Goal: Transaction & Acquisition: Download file/media

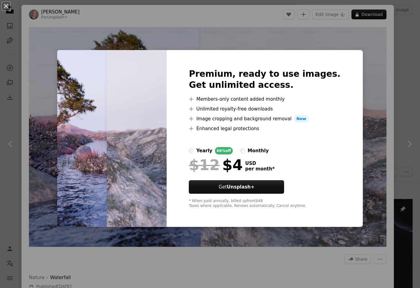
scroll to position [417, 0]
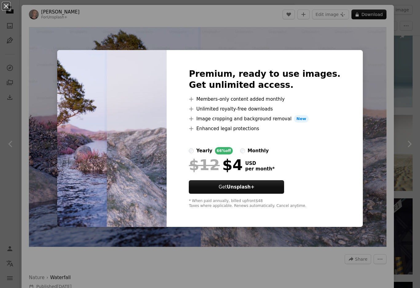
click at [364, 154] on div "An X shape Premium, ready to use images. Get unlimited access. A plus sign Memb…" at bounding box center [210, 144] width 420 height 288
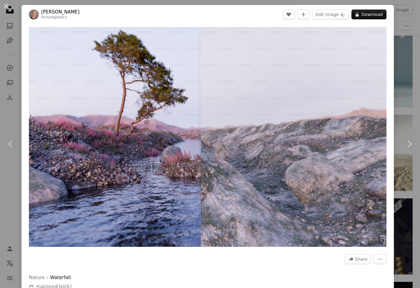
click at [413, 125] on link "Chevron right" at bounding box center [410, 144] width 22 height 59
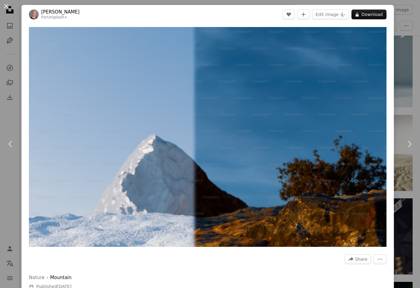
click at [10, 10] on button "An X shape" at bounding box center [5, 5] width 7 height 7
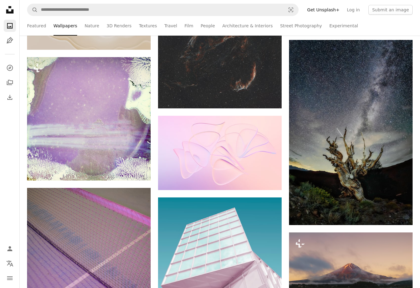
scroll to position [6261, 0]
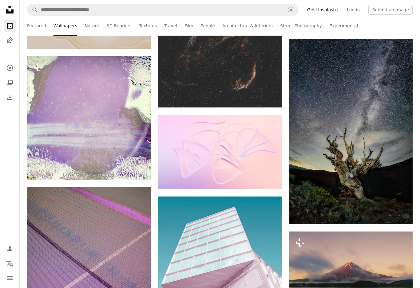
click at [402, 213] on icon "Arrow pointing down" at bounding box center [400, 212] width 5 height 7
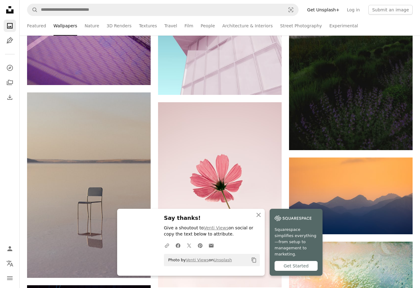
scroll to position [6533, 0]
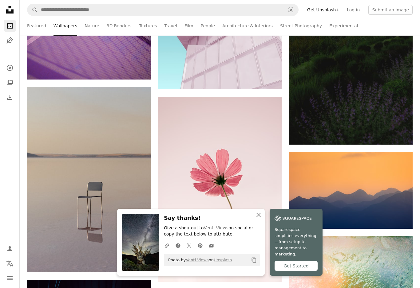
click at [261, 219] on icon "An X shape" at bounding box center [258, 215] width 7 height 7
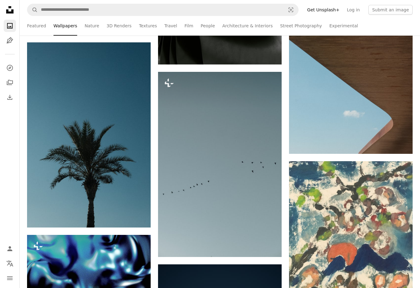
scroll to position [16291, 0]
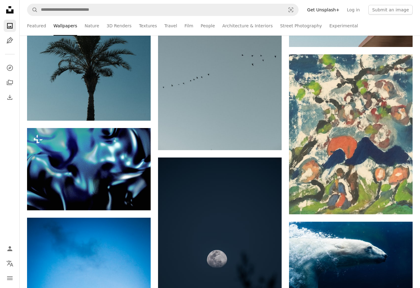
click at [400, 206] on icon "Arrow pointing down" at bounding box center [400, 203] width 5 height 7
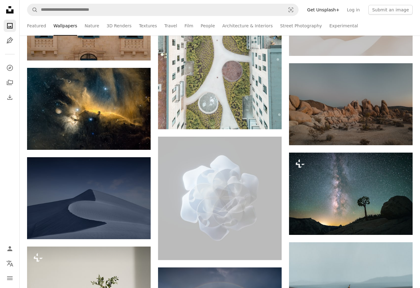
scroll to position [21406, 0]
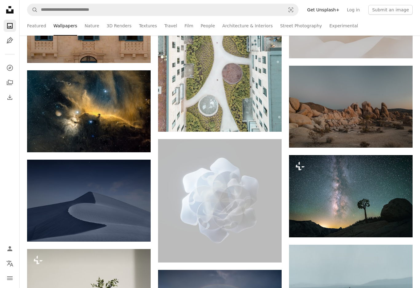
click at [372, 111] on img at bounding box center [351, 107] width 124 height 82
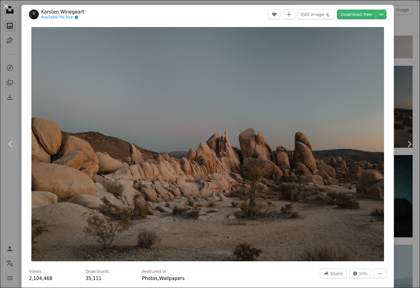
click at [402, 160] on link "Chevron right" at bounding box center [410, 144] width 22 height 59
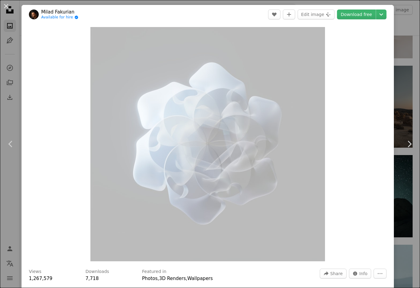
click at [8, 8] on button "An X shape" at bounding box center [5, 5] width 7 height 7
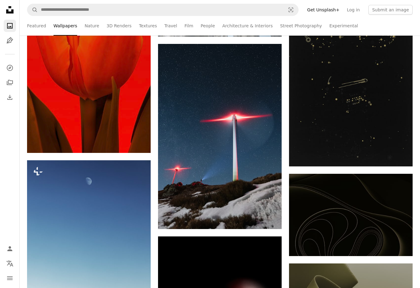
scroll to position [28113, 0]
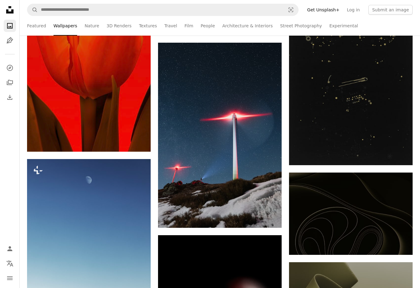
click at [263, 199] on img at bounding box center [220, 135] width 124 height 185
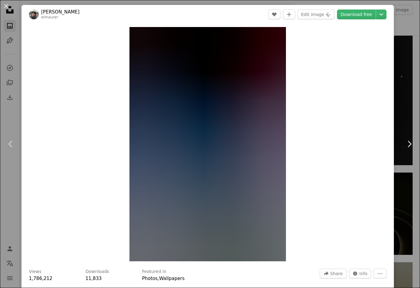
scroll to position [28113, 0]
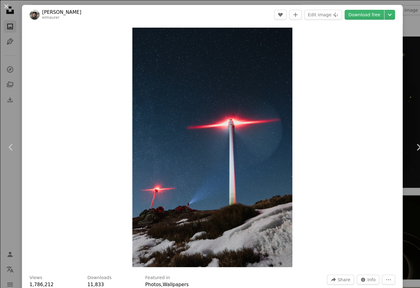
click at [32, 13] on img at bounding box center [34, 15] width 10 height 10
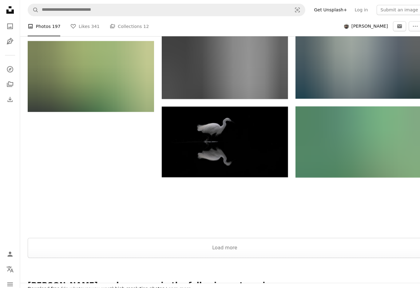
scroll to position [558, 0]
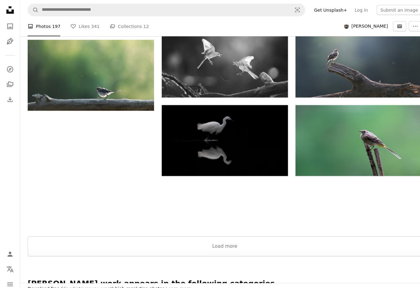
click at [282, 237] on button "Load more" at bounding box center [220, 242] width 386 height 20
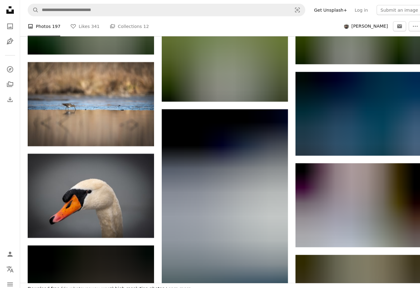
scroll to position [3215, 0]
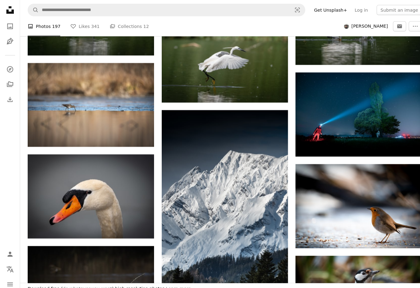
click at [378, 110] on img at bounding box center [351, 112] width 124 height 82
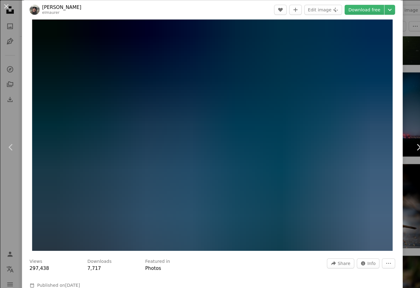
scroll to position [17, 0]
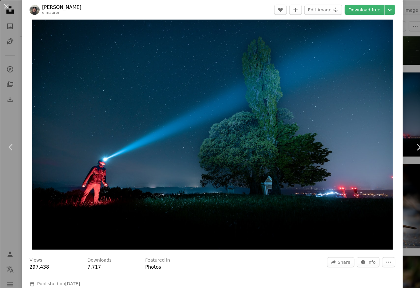
click at [408, 140] on icon "Chevron right" at bounding box center [409, 144] width 10 height 10
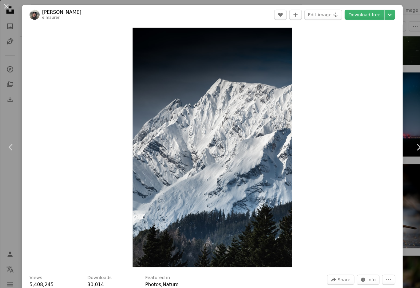
click at [10, 6] on button "An X shape" at bounding box center [5, 5] width 7 height 7
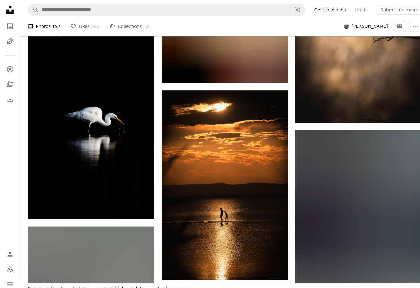
scroll to position [3990, 0]
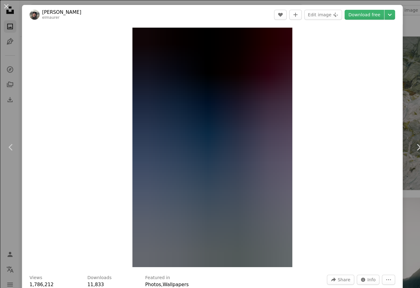
scroll to position [28103, 0]
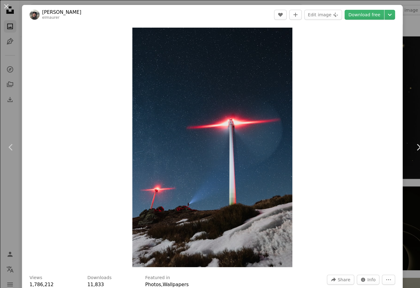
click at [400, 154] on link "Chevron right" at bounding box center [410, 144] width 22 height 59
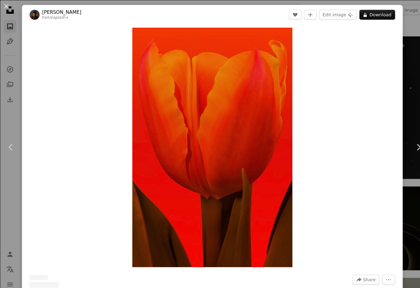
click at [406, 168] on link "Chevron right" at bounding box center [410, 144] width 22 height 59
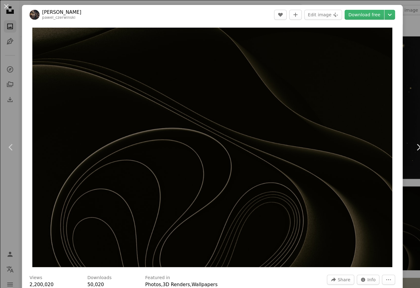
click at [7, 2] on button "An X shape" at bounding box center [5, 5] width 7 height 7
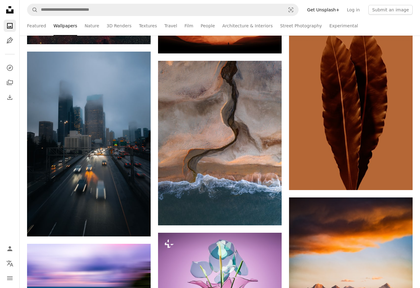
scroll to position [34746, 0]
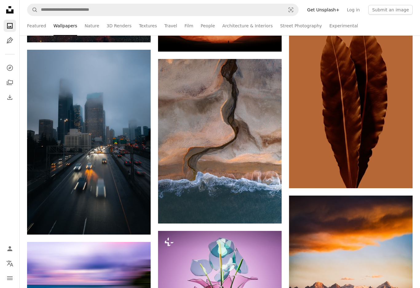
click at [254, 180] on img at bounding box center [220, 141] width 124 height 165
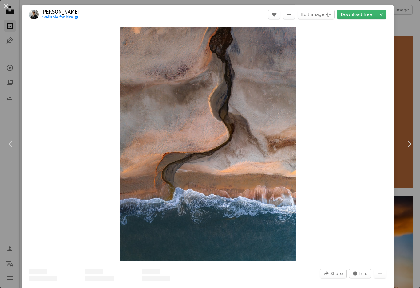
click at [259, 177] on img "Zoom in on this image" at bounding box center [208, 144] width 176 height 235
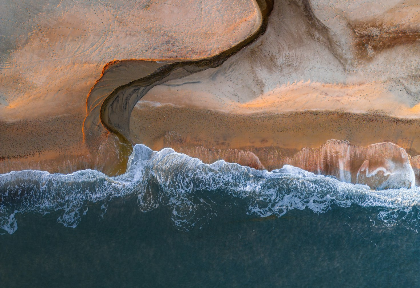
scroll to position [247, 0]
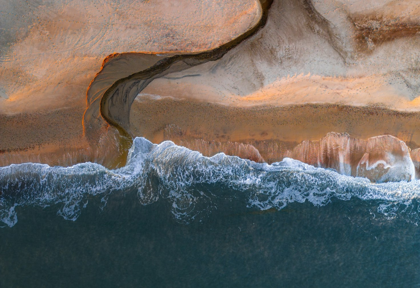
click at [396, 165] on img "Zoom out on this image" at bounding box center [210, 33] width 421 height 561
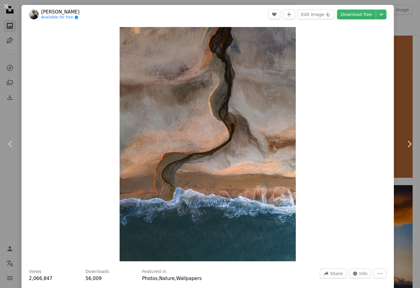
click at [370, 10] on link "Download free" at bounding box center [356, 15] width 39 height 10
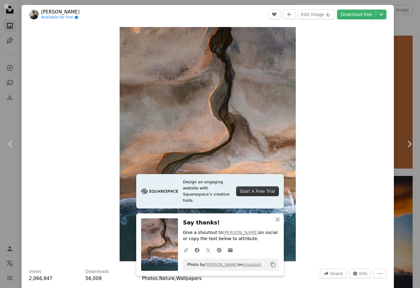
click at [40, 11] on span "[PERSON_NAME] Available for hire A checkmark inside of a circle" at bounding box center [54, 14] width 51 height 11
click at [30, 14] on img at bounding box center [34, 15] width 10 height 10
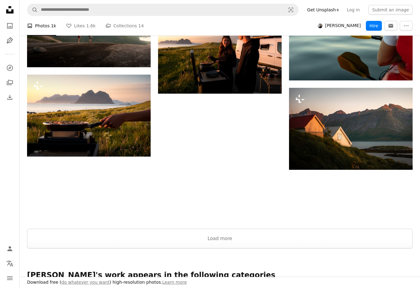
scroll to position [834, 0]
